Goal: Task Accomplishment & Management: Complete application form

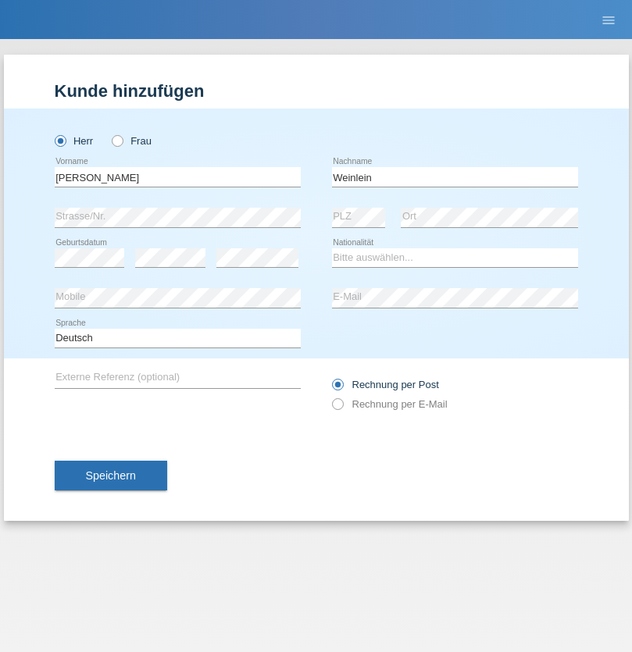
type input "Weinlein"
select select "CH"
radio input "true"
click at [177, 177] on input "text" at bounding box center [178, 177] width 246 height 20
type input "firat"
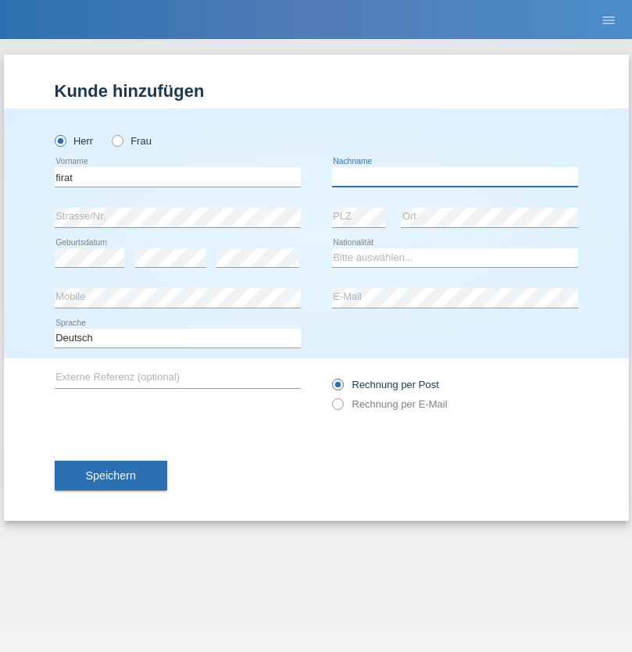
click at [455, 177] on input "text" at bounding box center [455, 177] width 246 height 20
type input "kara"
select select "CH"
